Goal: Information Seeking & Learning: Learn about a topic

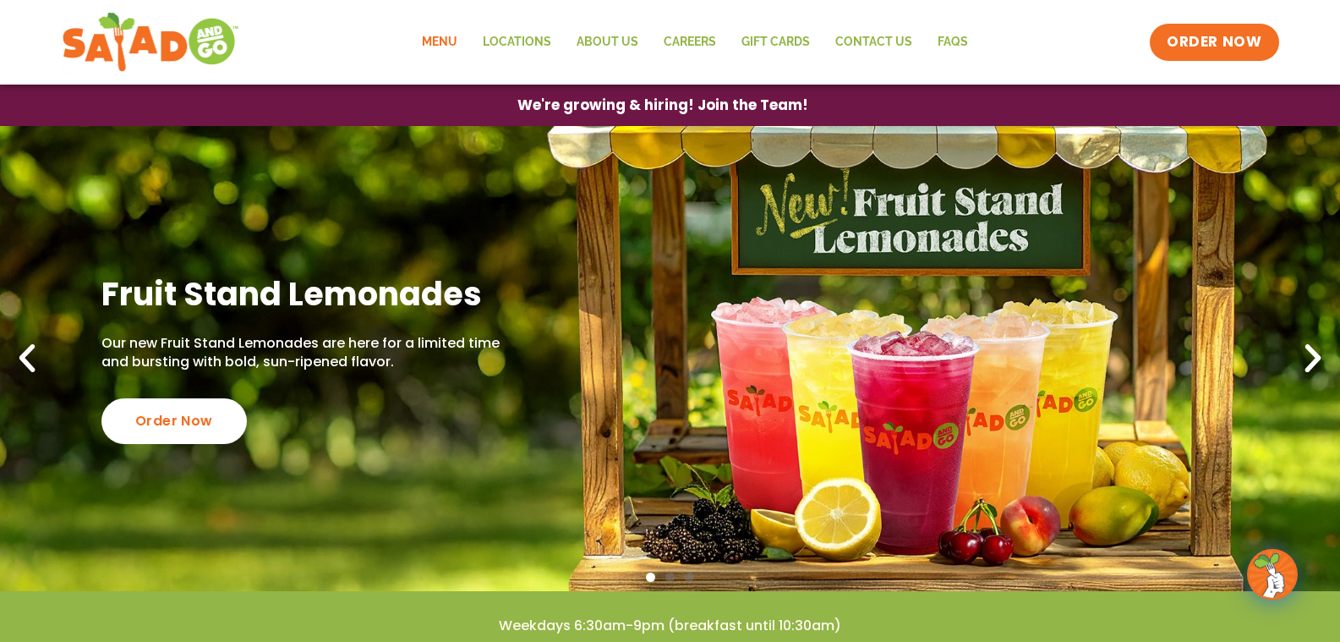
click at [445, 40] on link "Menu" at bounding box center [439, 42] width 61 height 39
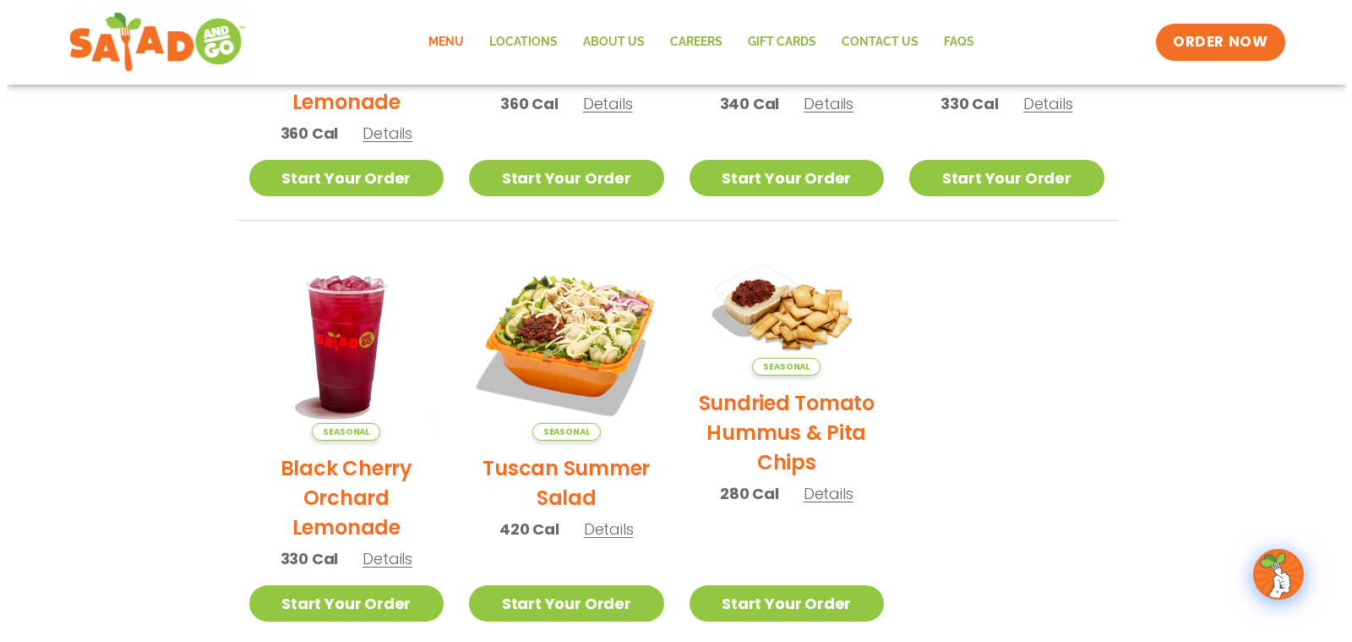
scroll to position [676, 0]
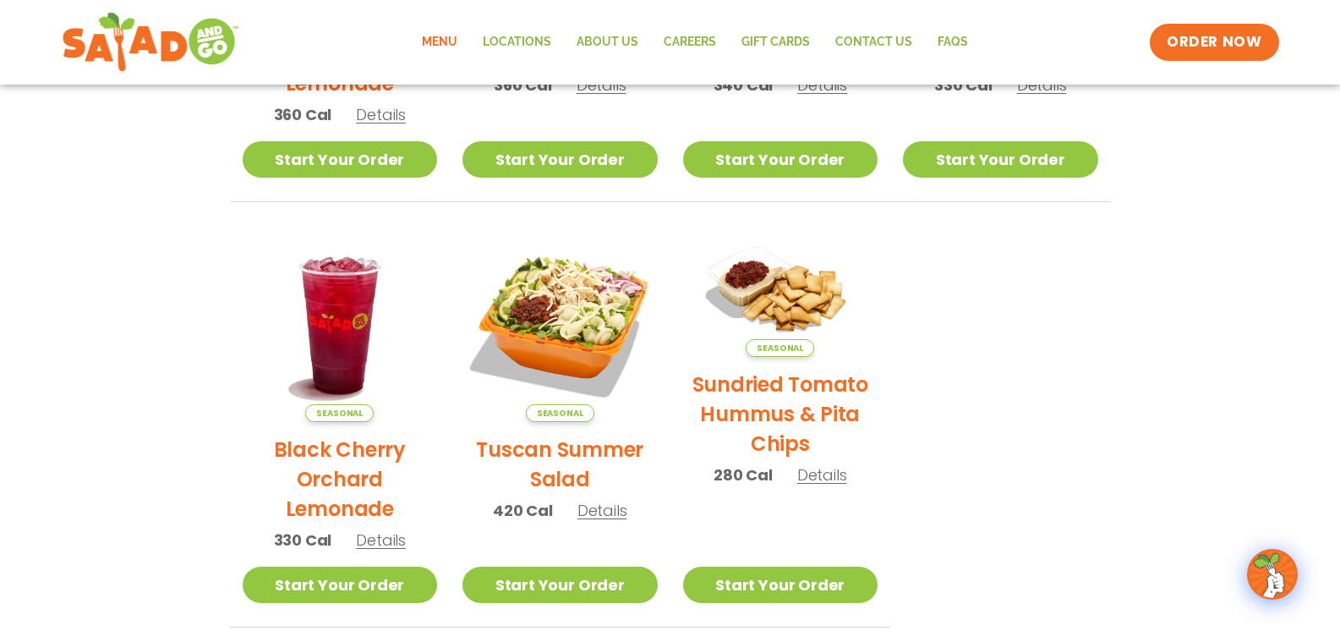
click at [562, 447] on h2 "Tuscan Summer Salad" at bounding box center [559, 463] width 195 height 59
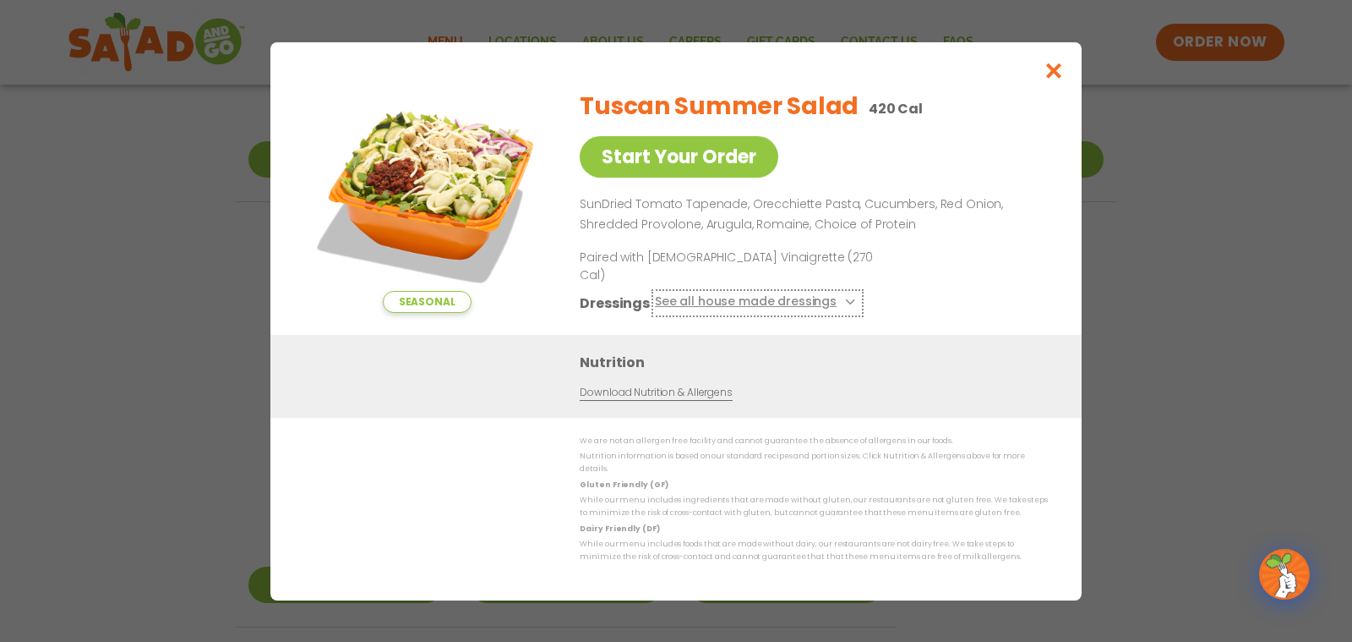
click at [845, 298] on icon at bounding box center [848, 301] width 7 height 7
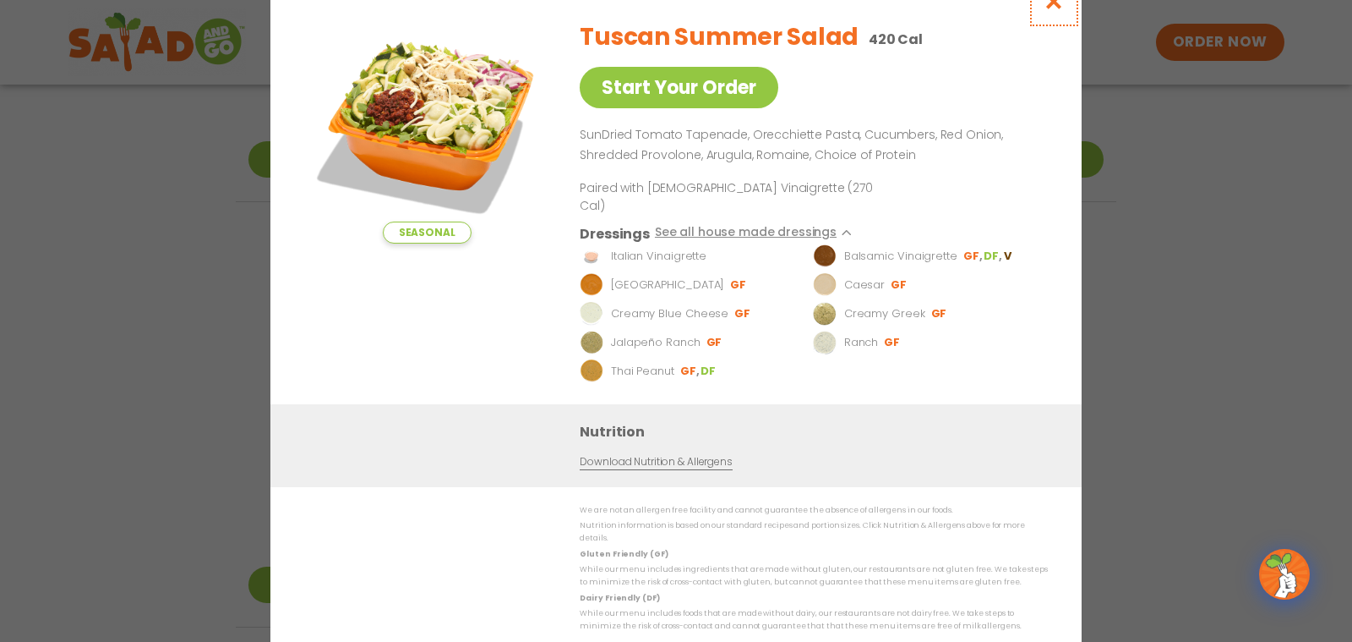
click at [1055, 10] on icon "Close modal" at bounding box center [1054, 1] width 21 height 18
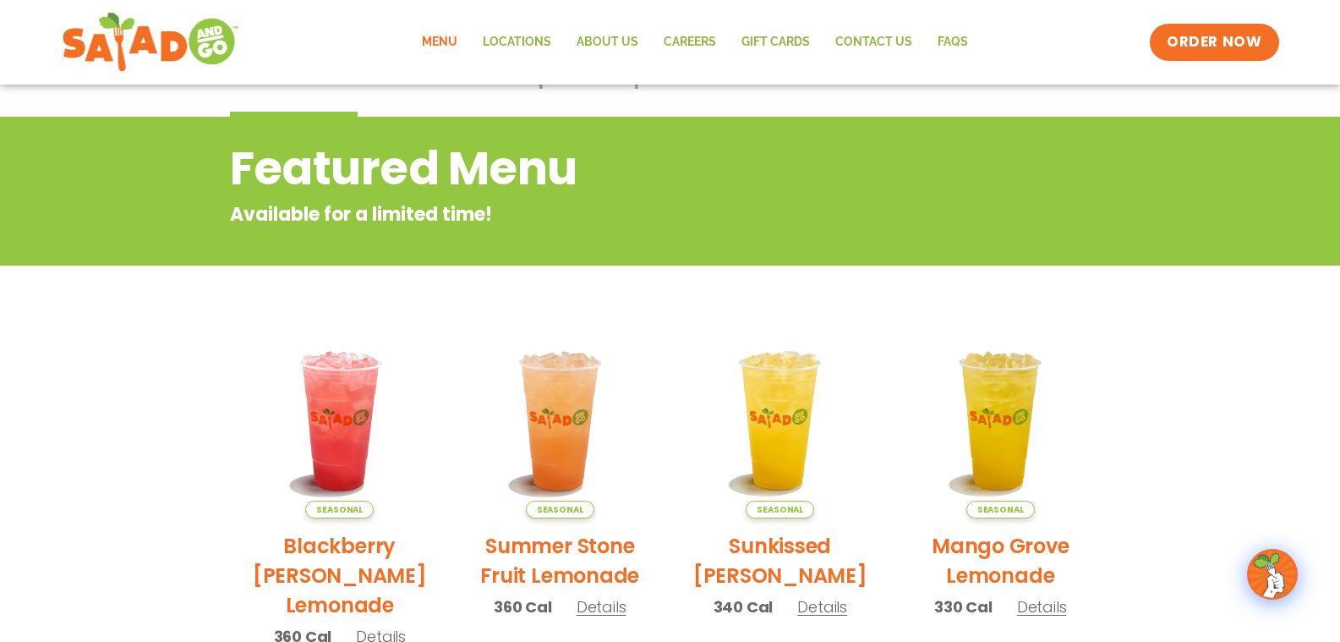
scroll to position [0, 0]
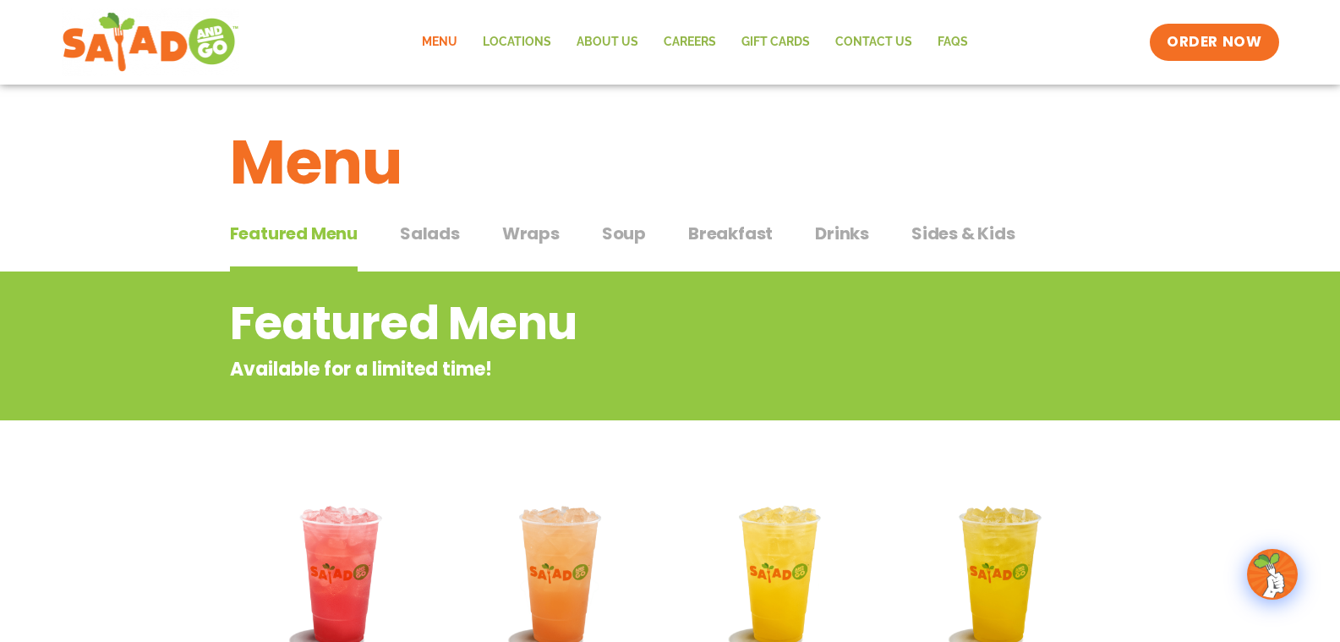
click at [621, 236] on span "Soup" at bounding box center [624, 233] width 44 height 25
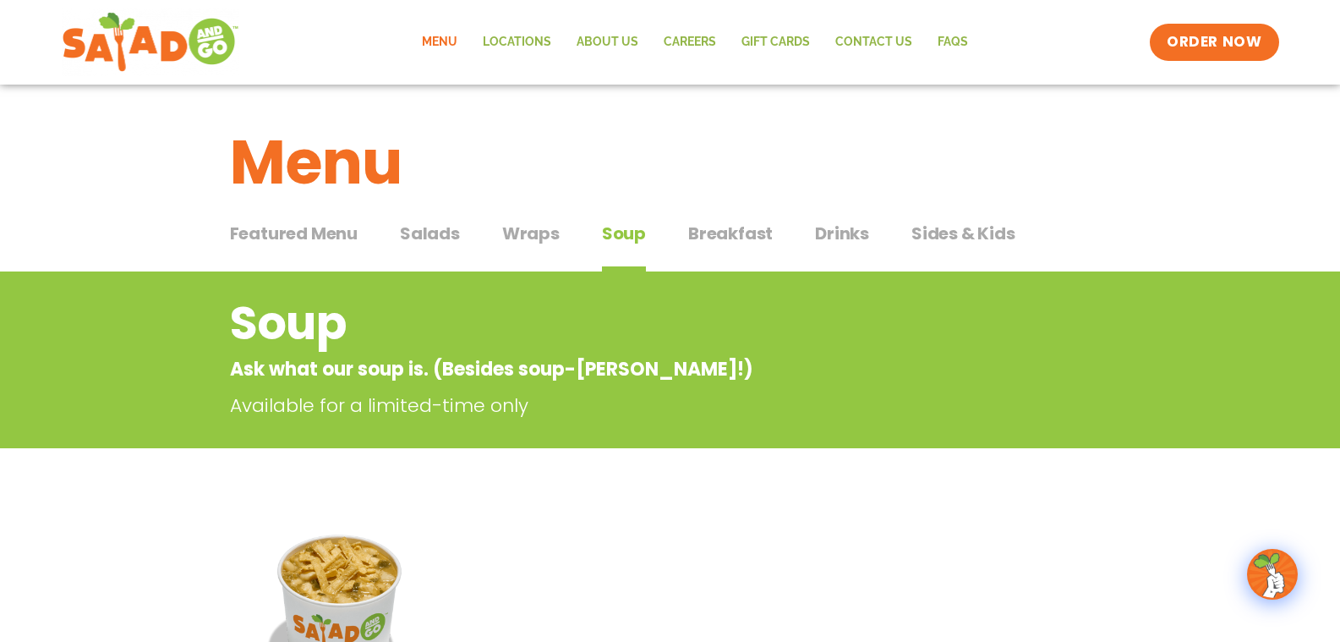
click at [718, 232] on span "Breakfast" at bounding box center [730, 233] width 85 height 25
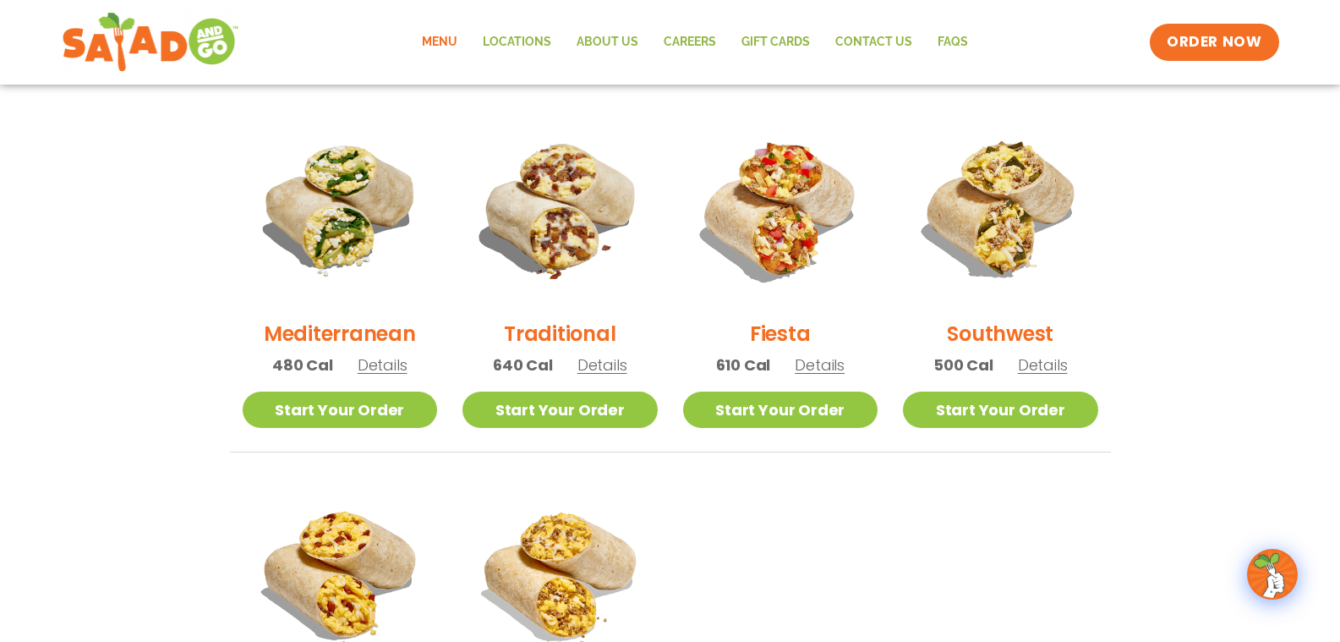
scroll to position [338, 0]
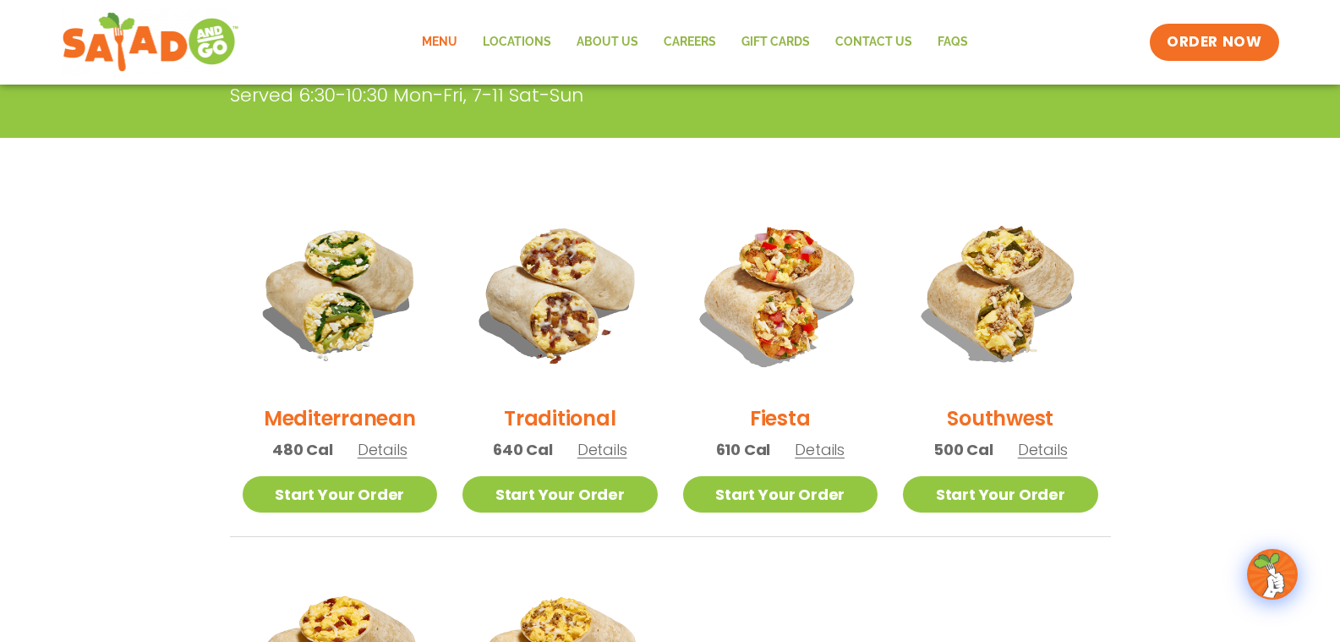
click at [779, 418] on h2 "Fiesta" at bounding box center [780, 418] width 61 height 30
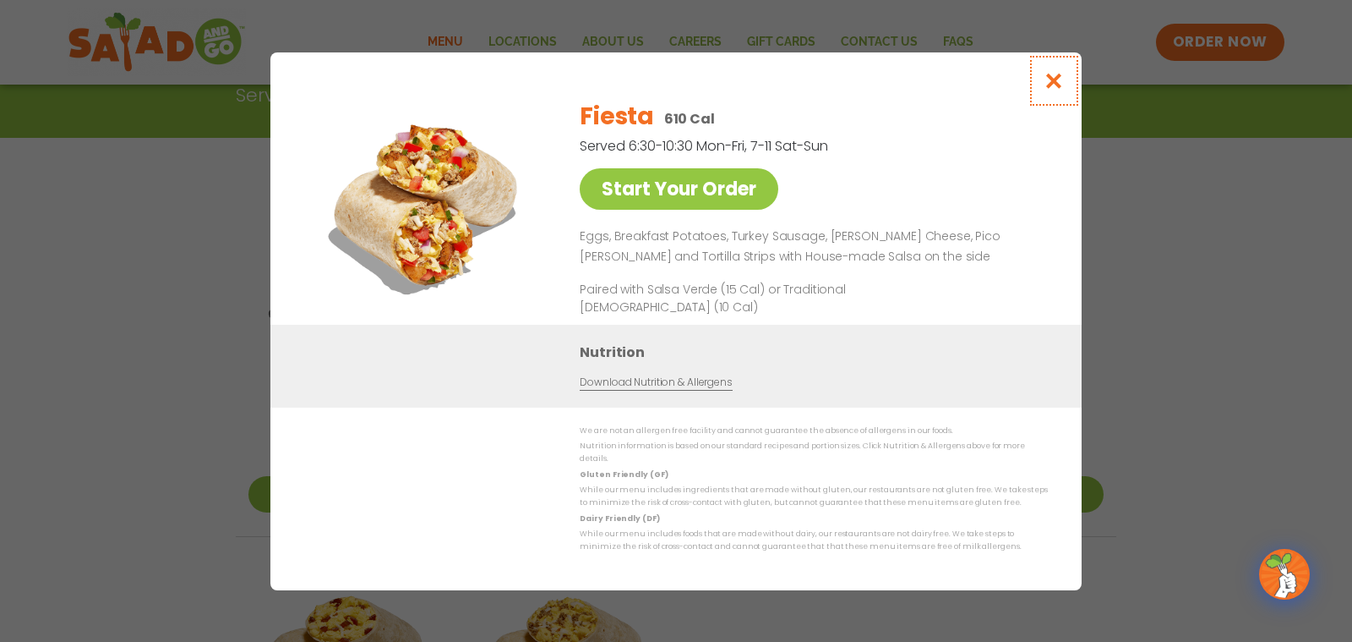
click at [1055, 90] on icon "Close modal" at bounding box center [1054, 81] width 21 height 18
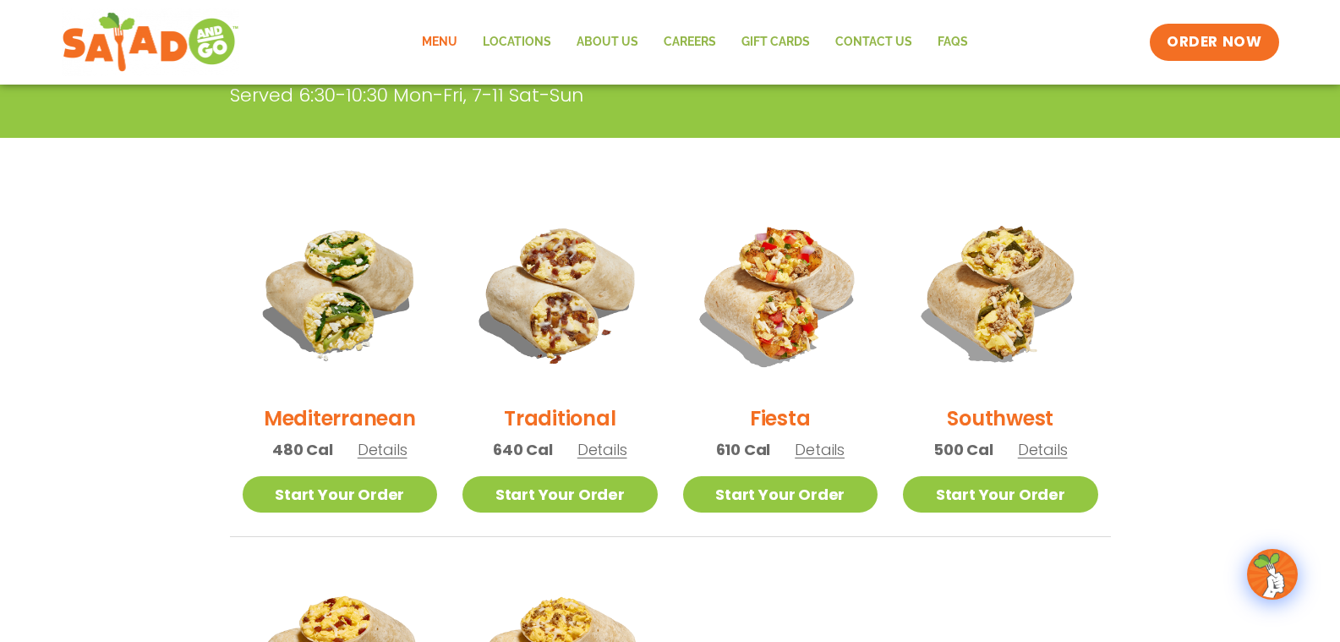
click at [996, 417] on h2 "Southwest" at bounding box center [1000, 418] width 107 height 30
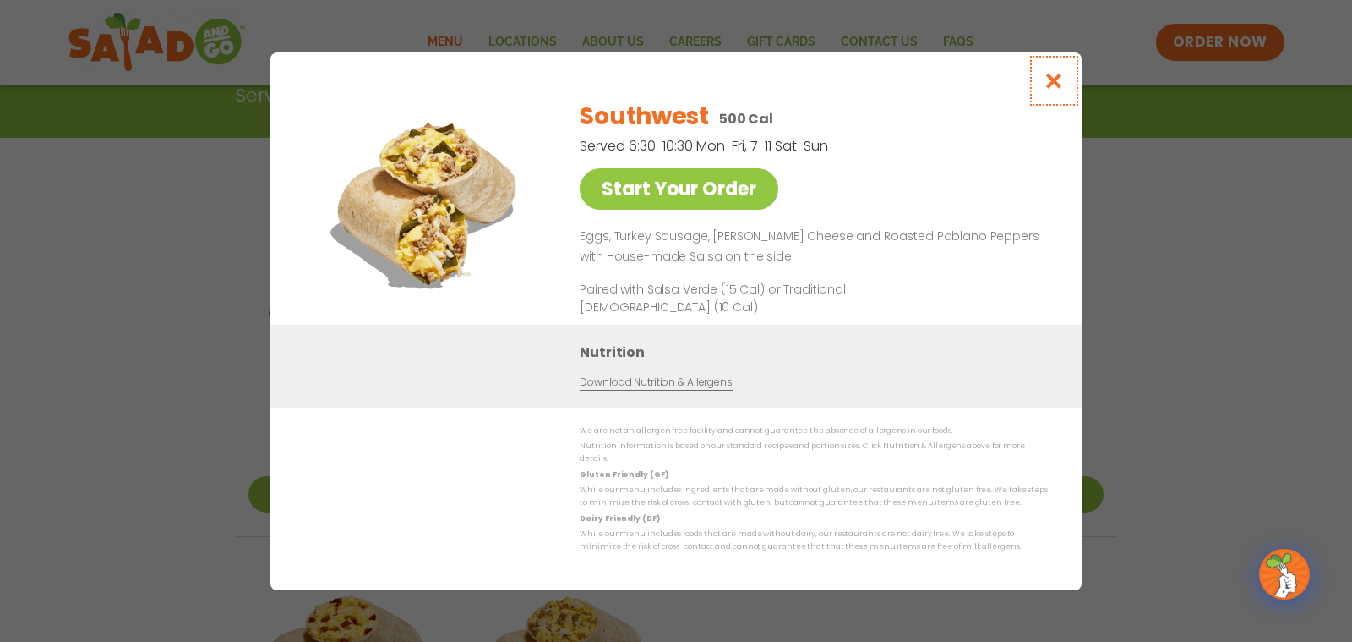
click at [1054, 86] on icon "Close modal" at bounding box center [1054, 81] width 21 height 18
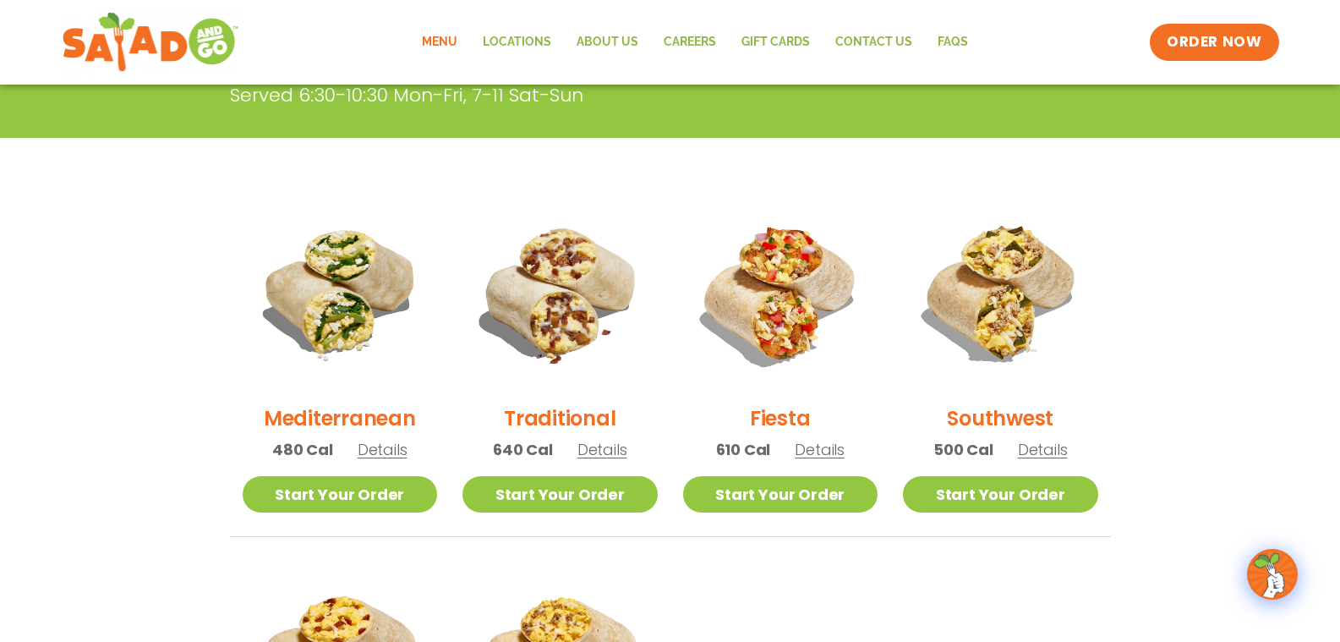
click at [556, 418] on h2 "Traditional" at bounding box center [560, 418] width 112 height 30
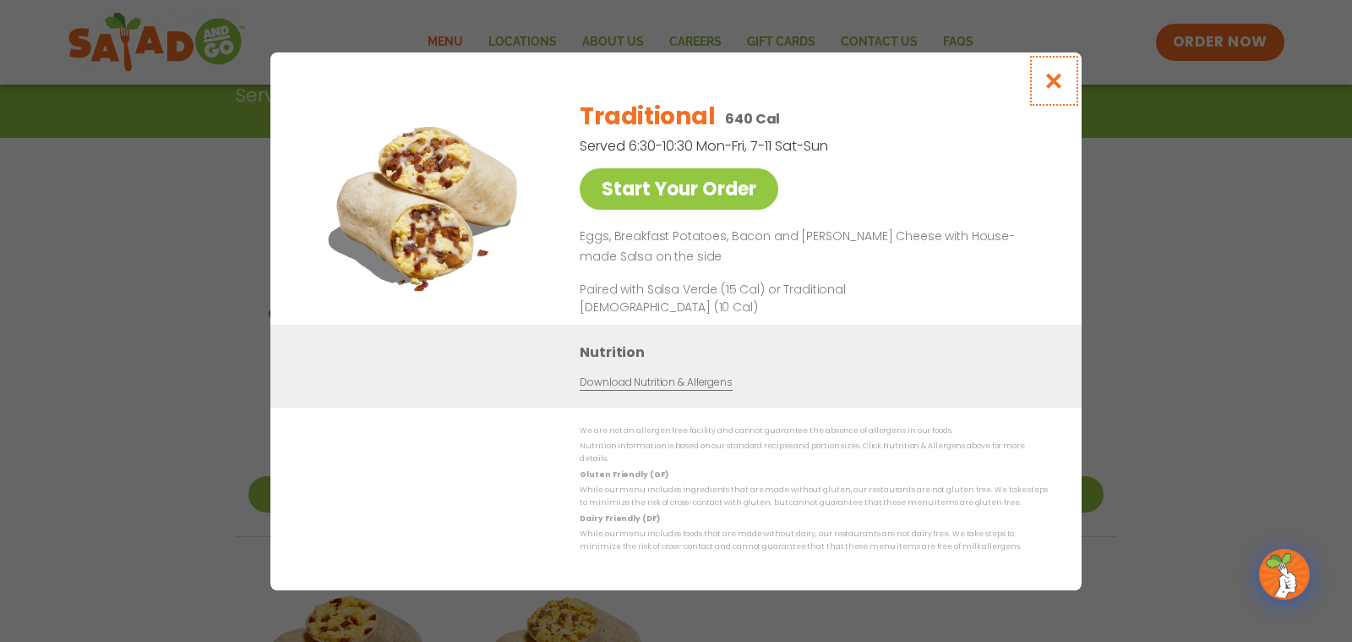
click at [1052, 86] on icon "Close modal" at bounding box center [1054, 81] width 21 height 18
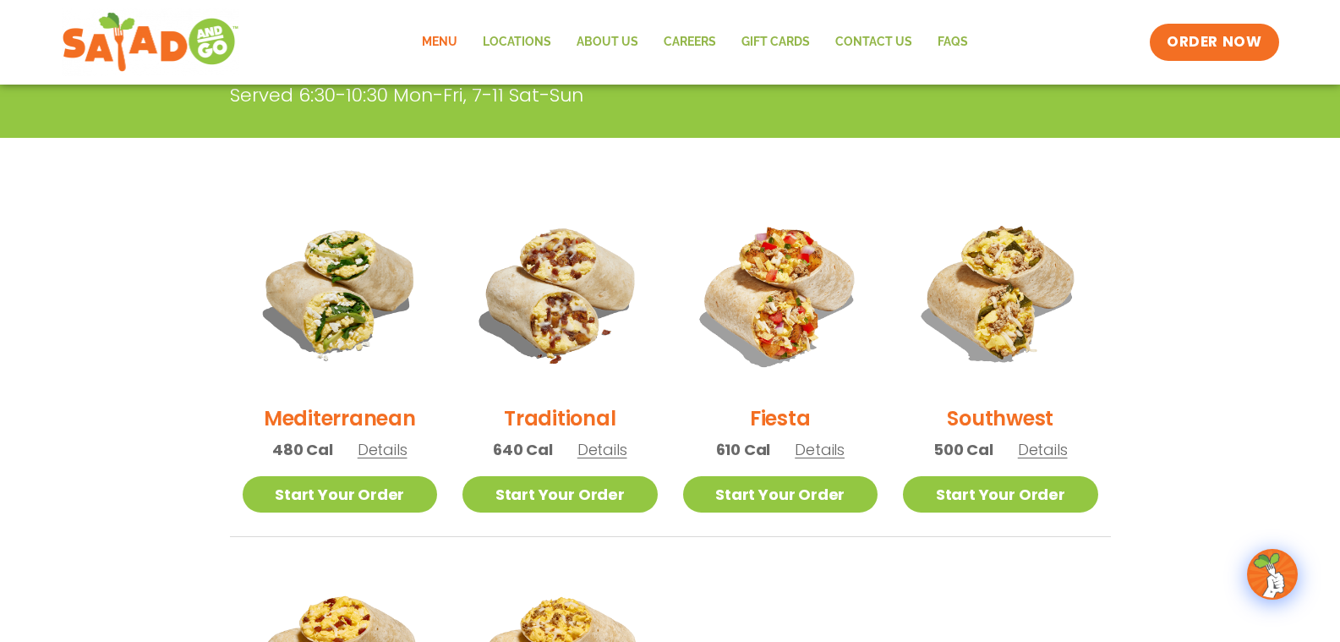
click at [322, 415] on h2 "Mediterranean" at bounding box center [340, 418] width 152 height 30
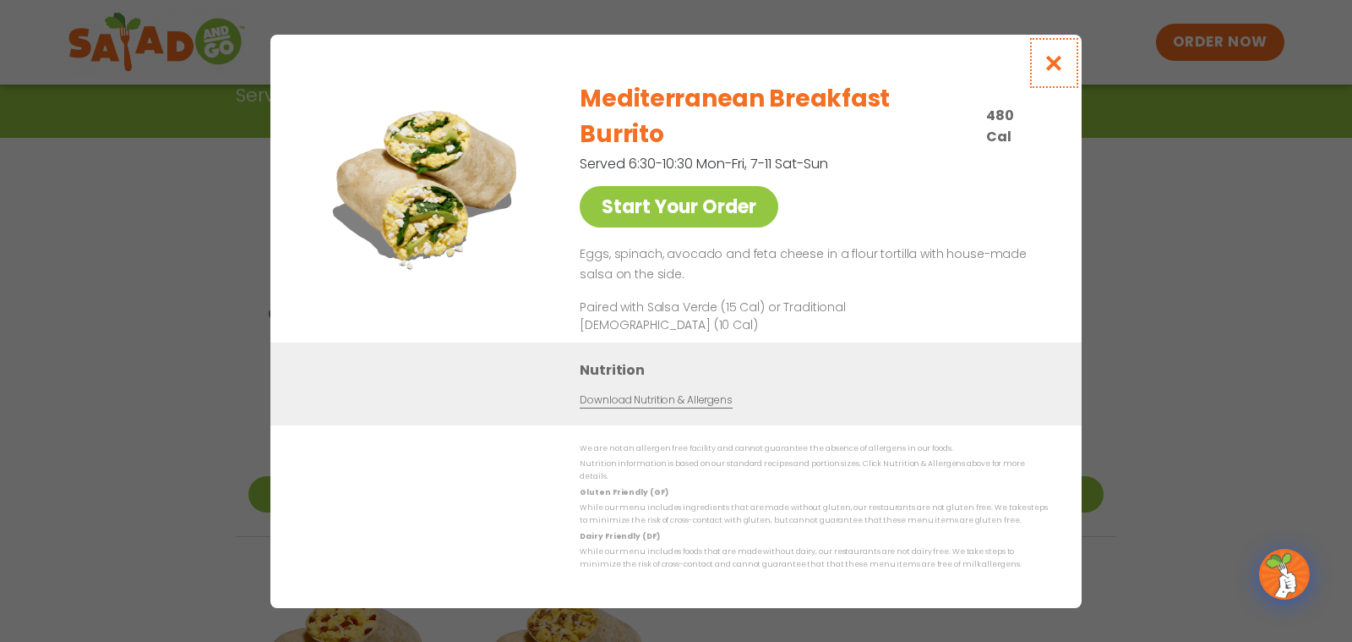
click at [1051, 72] on icon "Close modal" at bounding box center [1054, 63] width 21 height 18
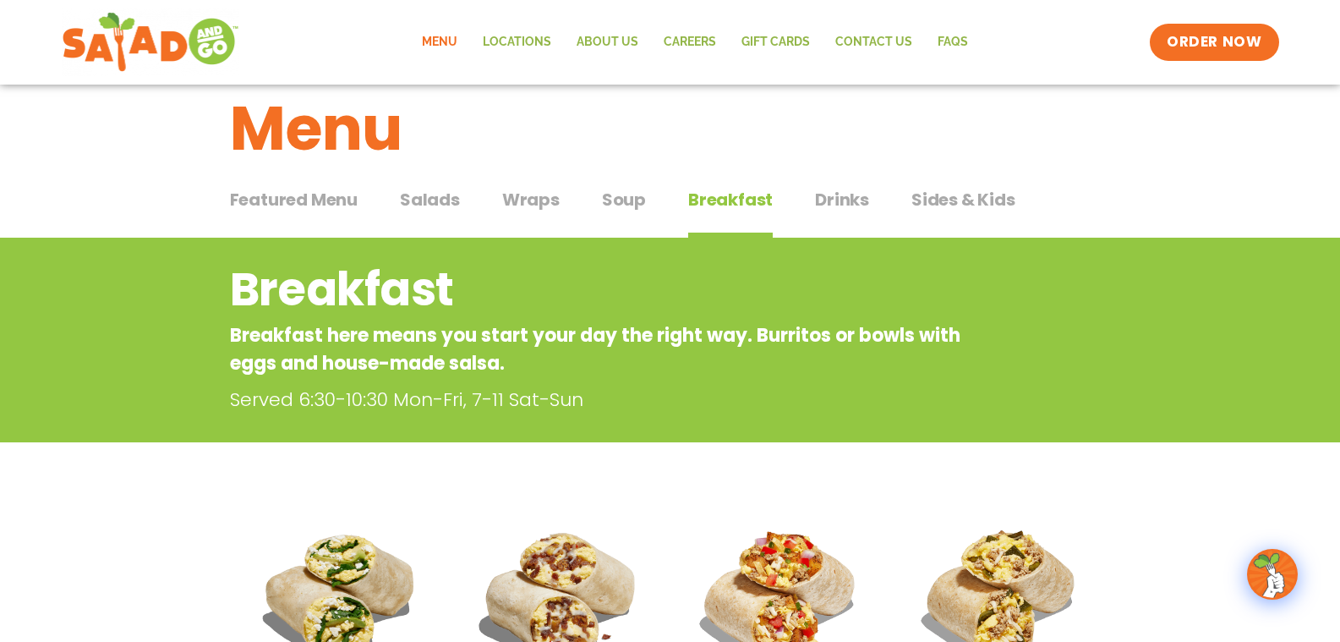
scroll to position [0, 0]
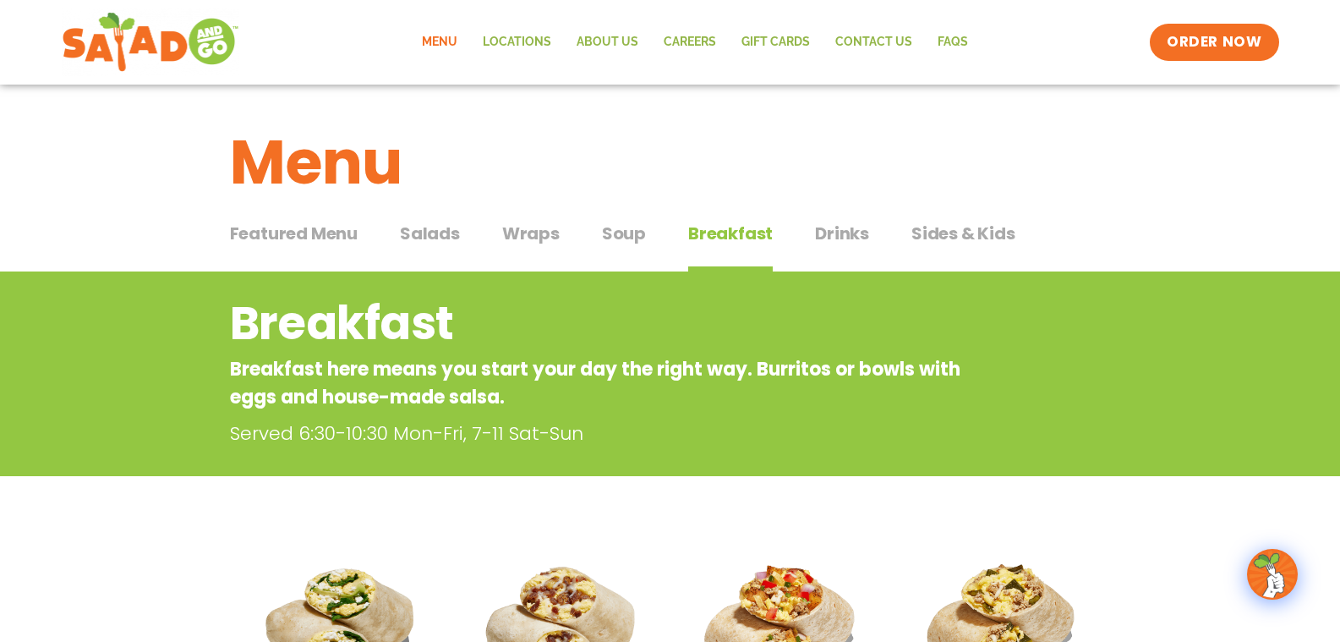
click at [522, 234] on span "Wraps" at bounding box center [530, 233] width 57 height 25
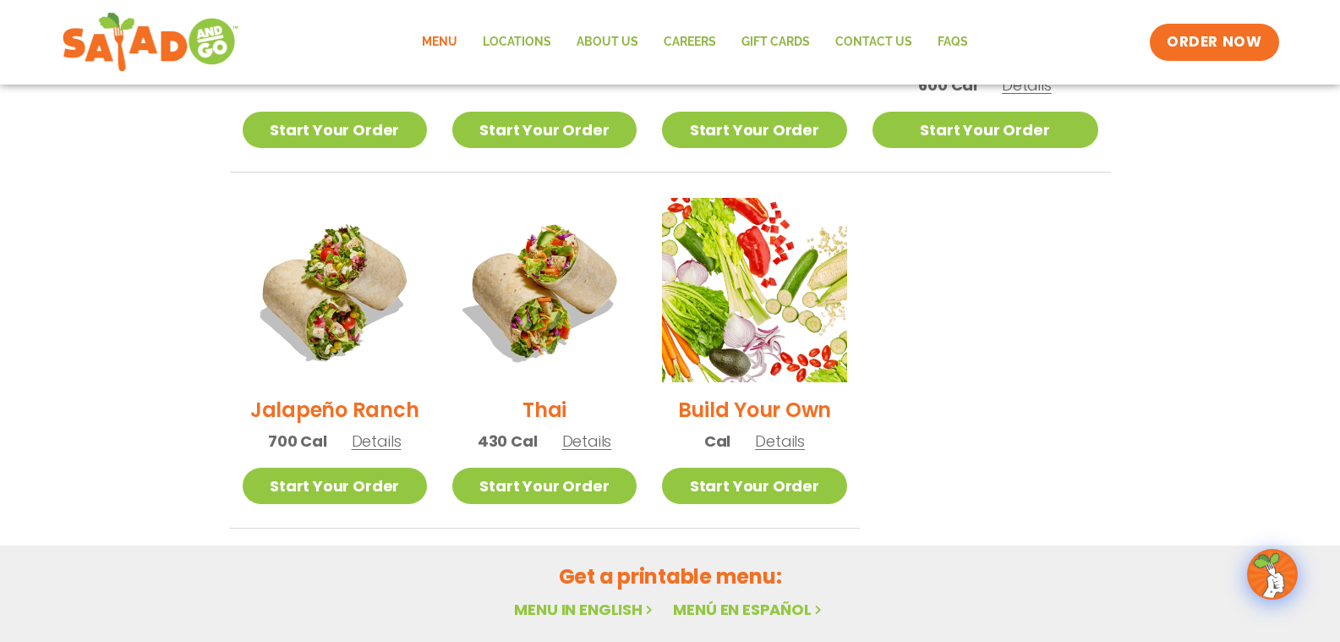
scroll to position [1183, 0]
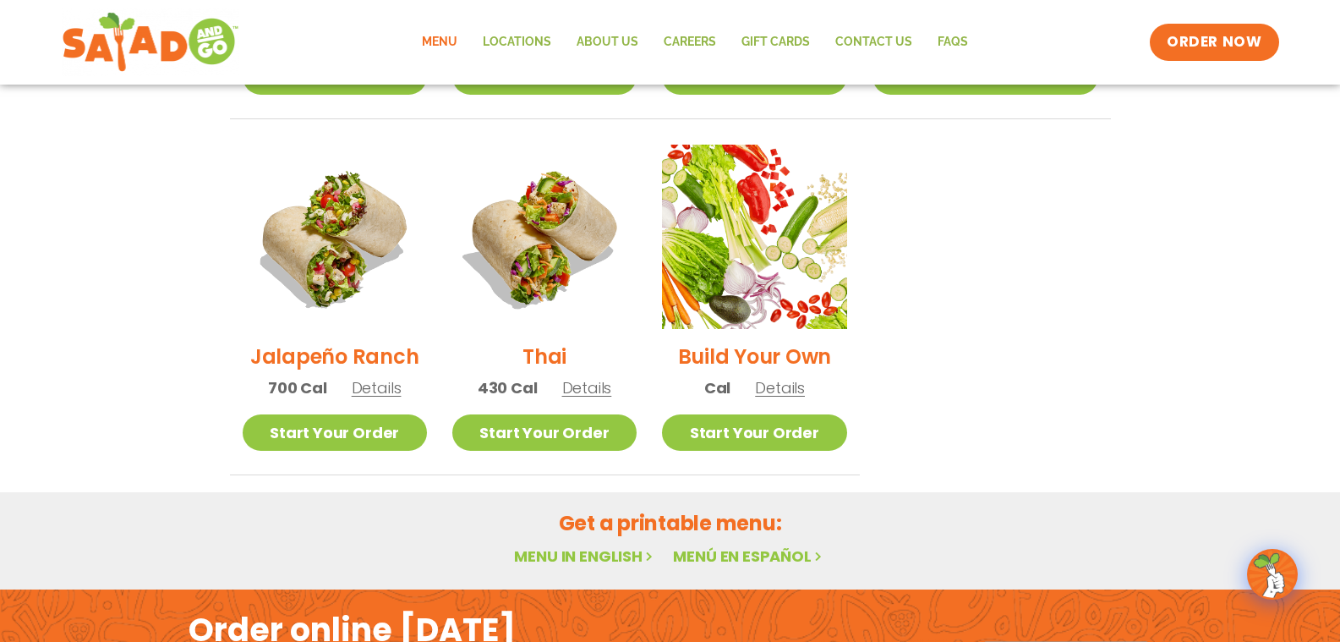
click at [559, 341] on h2 "Thai" at bounding box center [544, 356] width 44 height 30
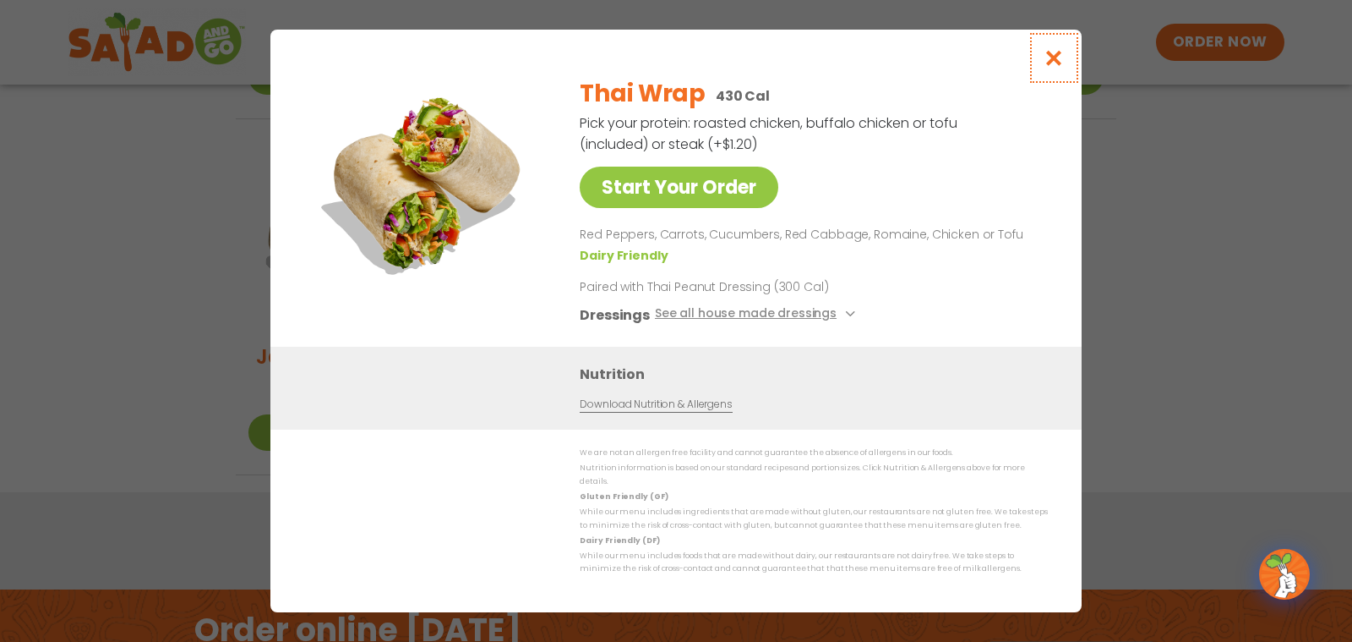
click at [1052, 63] on icon "Close modal" at bounding box center [1054, 58] width 21 height 18
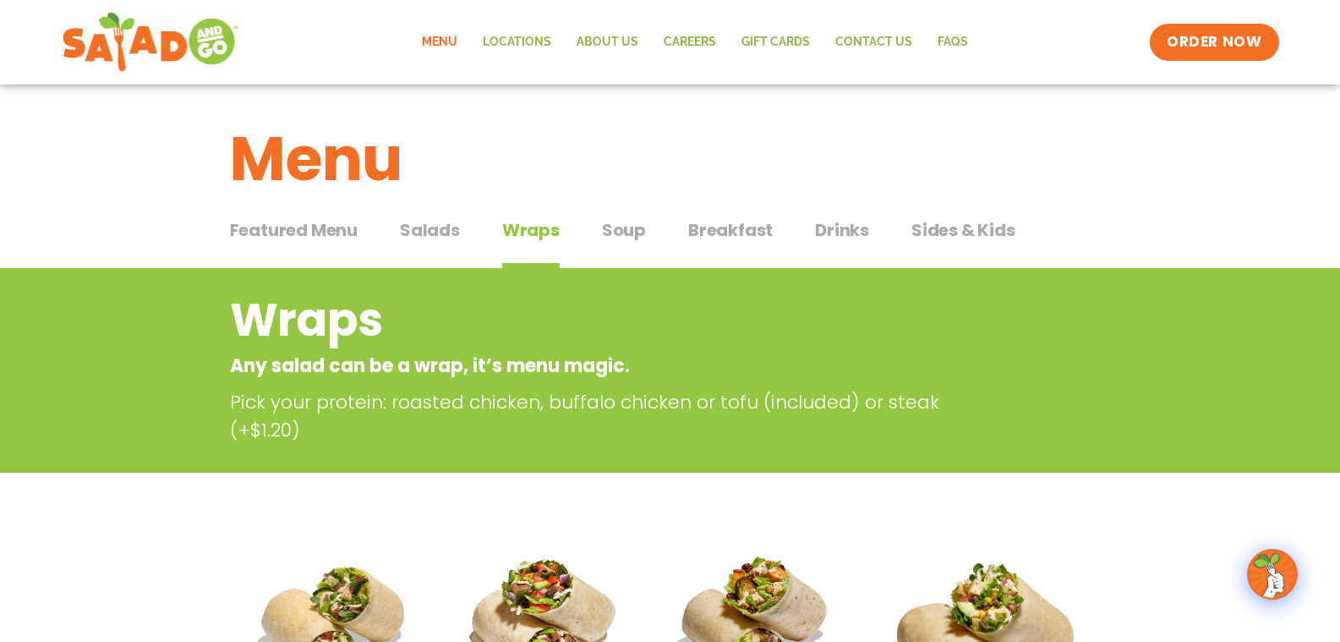
scroll to position [0, 0]
